Goal: Transaction & Acquisition: Download file/media

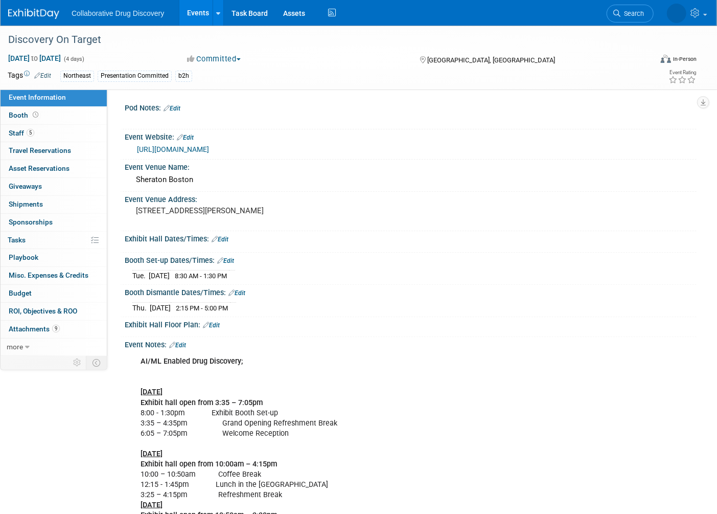
click at [192, 14] on link "Events" at bounding box center [197, 13] width 37 height 26
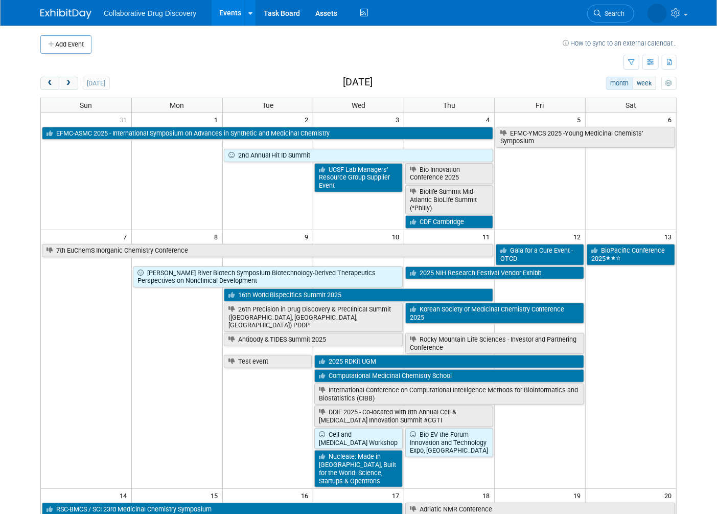
scroll to position [1, 0]
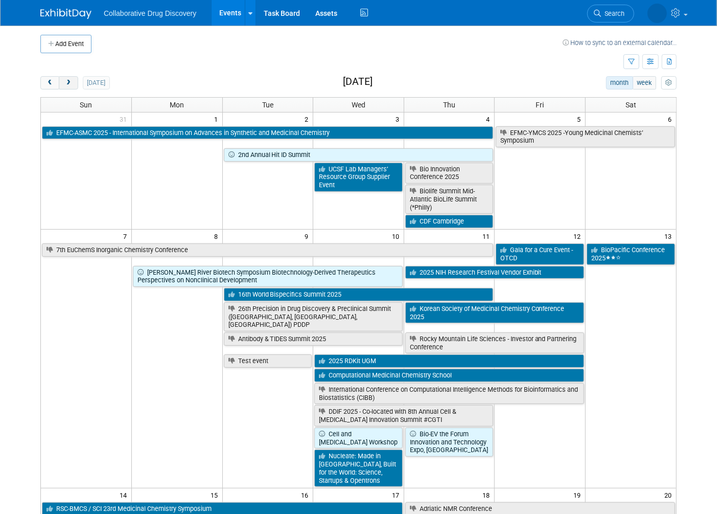
click at [70, 83] on span "next" at bounding box center [68, 83] width 8 height 7
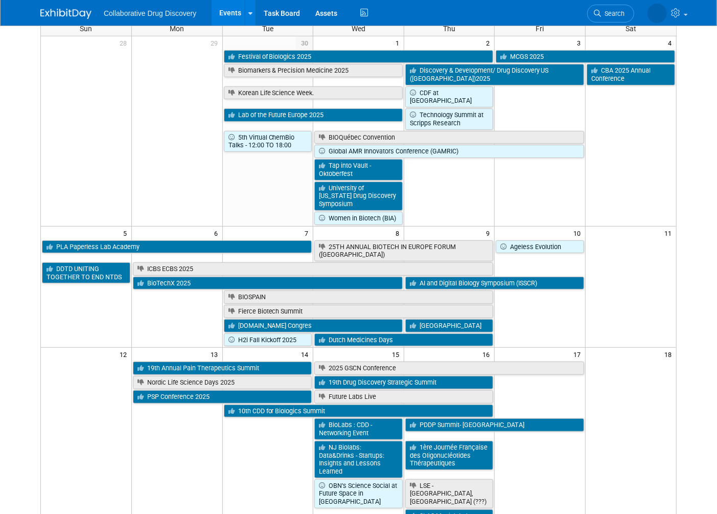
scroll to position [93, 0]
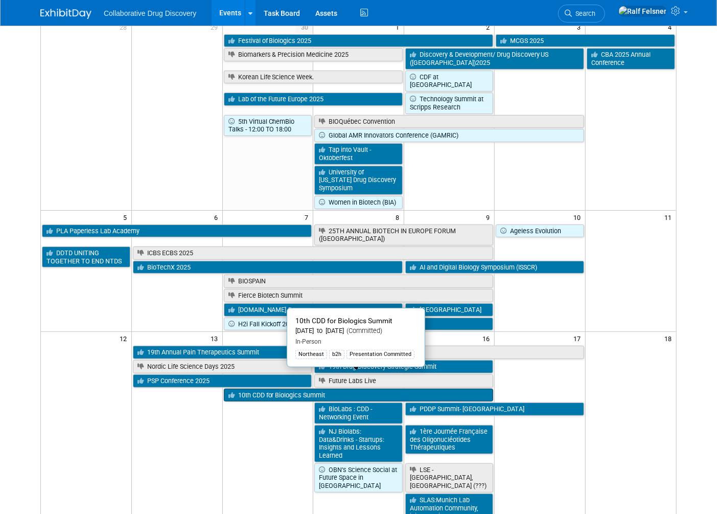
click at [304, 389] on link "10th CDD for Biologics Summit" at bounding box center [359, 395] width 270 height 13
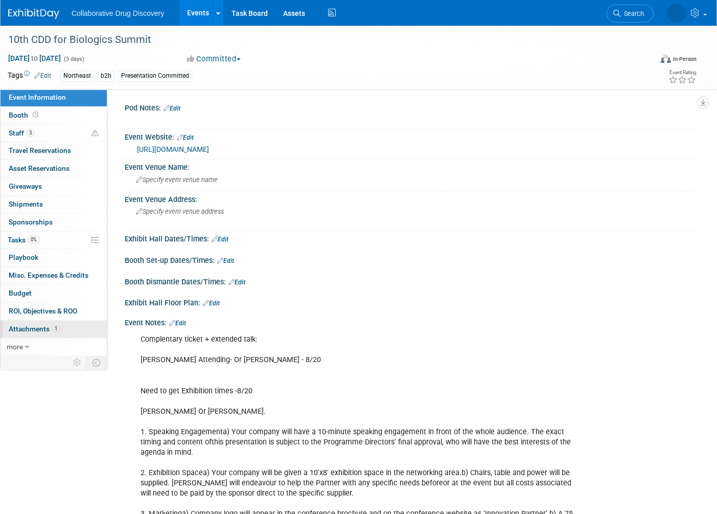
click at [21, 330] on link "1 Attachments 1" at bounding box center [54, 329] width 106 height 17
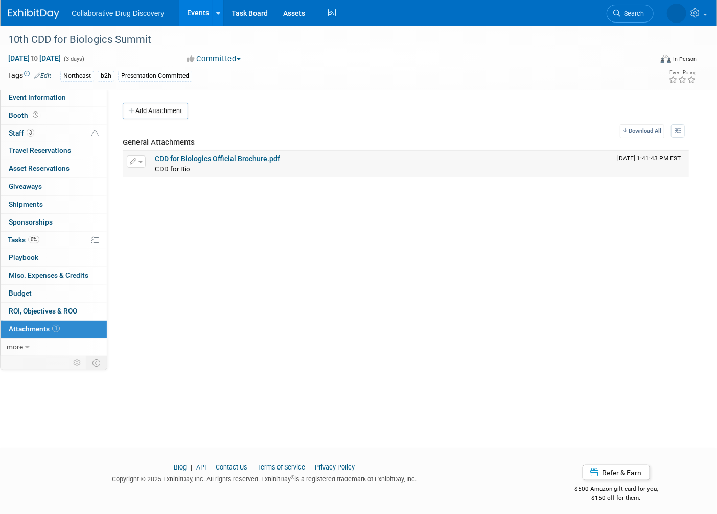
click at [195, 155] on link "CDD for Biologics Official Brochure.pdf" at bounding box center [217, 158] width 125 height 8
